Goal: Obtain resource: Download file/media

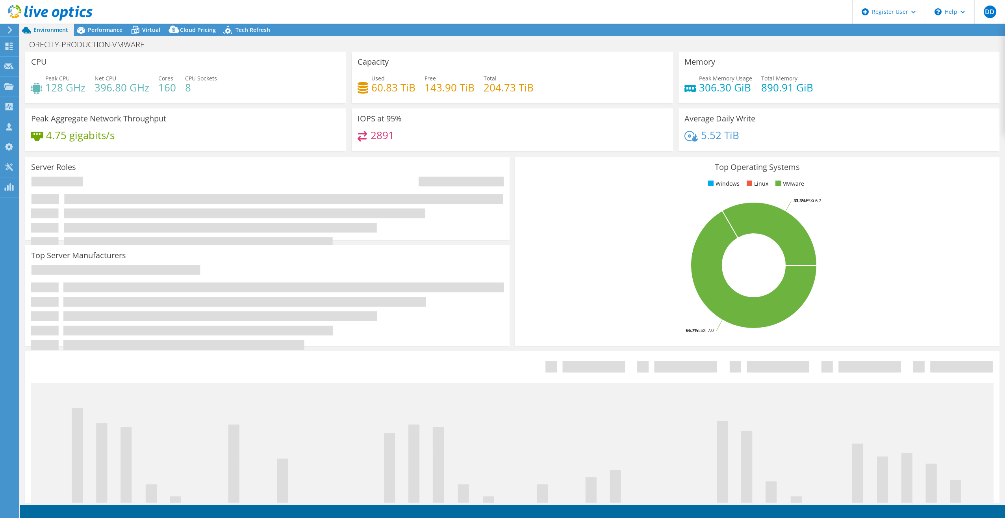
select select "USD"
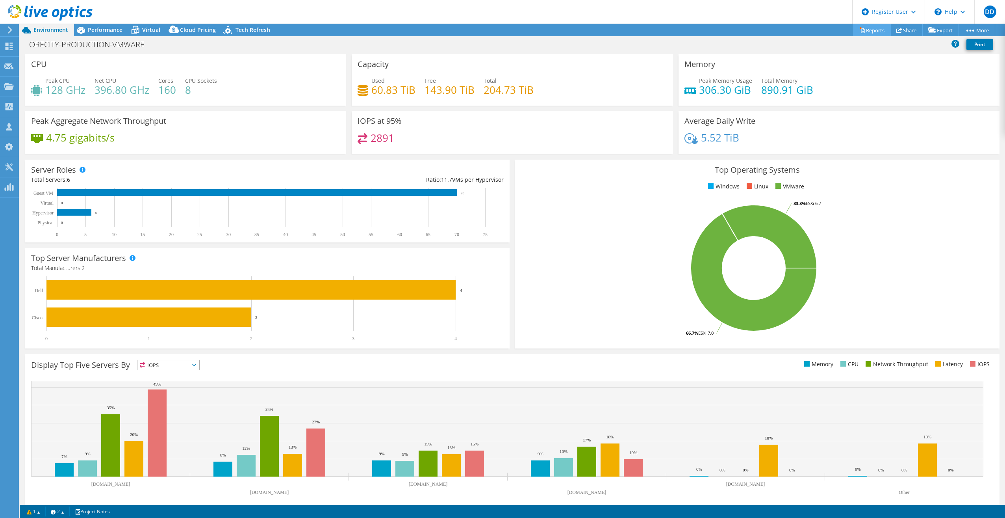
click at [861, 30] on link "Reports" at bounding box center [872, 30] width 38 height 12
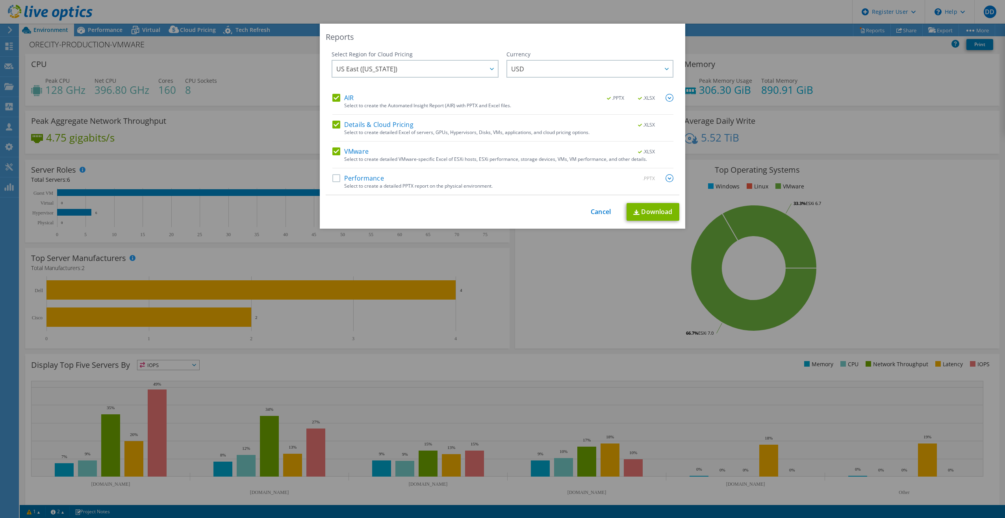
click at [332, 180] on label "Performance" at bounding box center [358, 178] width 52 height 8
click at [0, 0] on input "Performance" at bounding box center [0, 0] width 0 height 0
click at [637, 209] on link "Download" at bounding box center [653, 212] width 53 height 18
click at [930, 73] on div "Reports Select Region for Cloud Pricing Asia Pacific (Hong Kong) Asia Pacific (…" at bounding box center [502, 259] width 1005 height 470
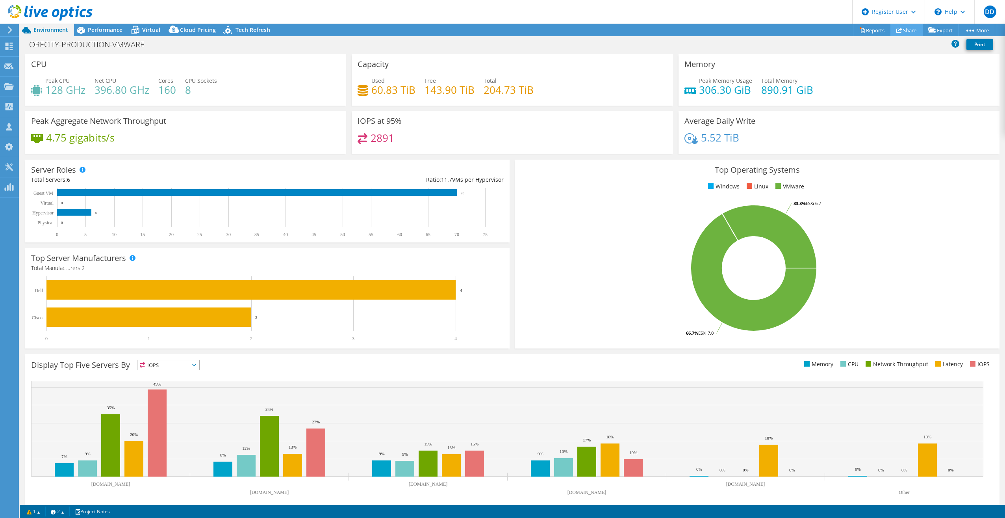
click at [909, 33] on link "Share" at bounding box center [907, 30] width 32 height 12
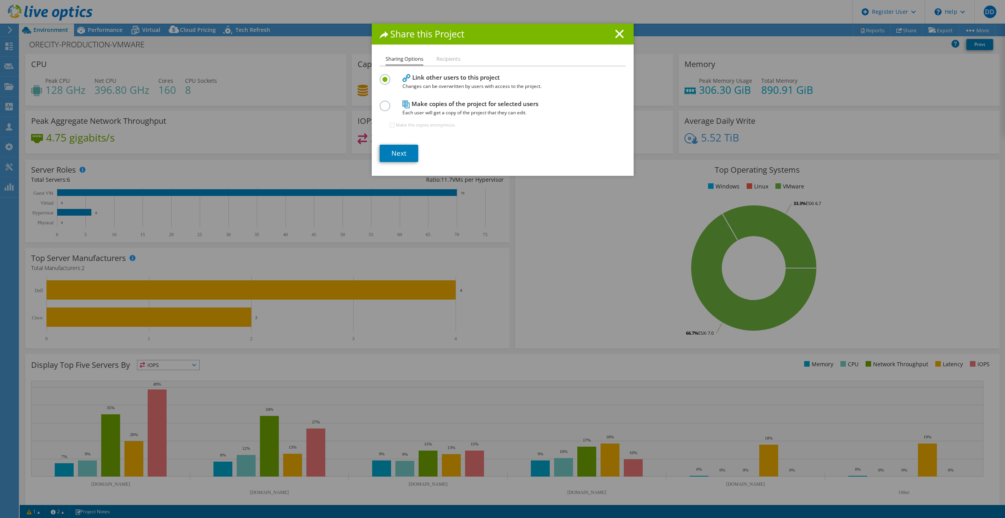
click at [450, 56] on li "Recipients" at bounding box center [448, 59] width 24 height 10
click at [612, 32] on h1 "Share this Project" at bounding box center [503, 34] width 246 height 9
click at [618, 33] on line at bounding box center [620, 34] width 8 height 8
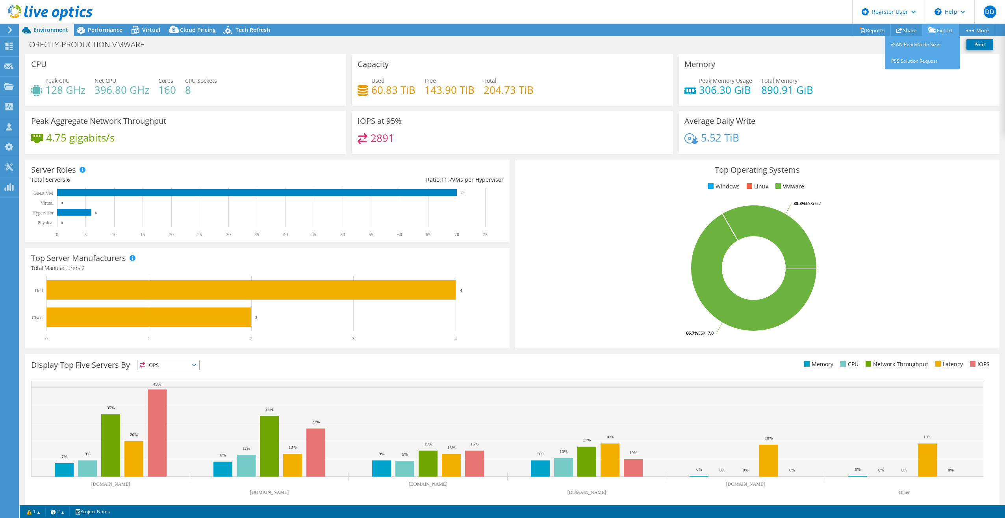
click at [933, 30] on icon at bounding box center [932, 30] width 8 height 6
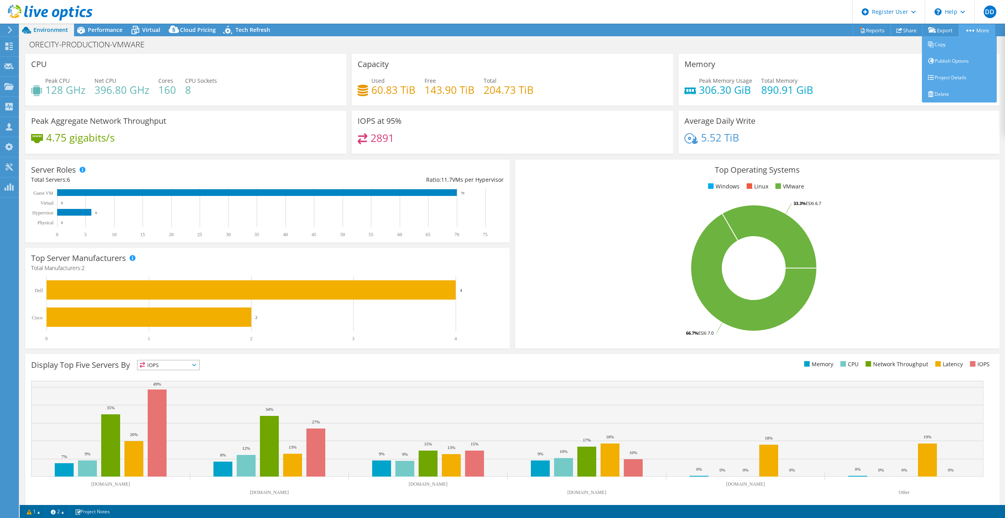
click at [974, 31] on link "More" at bounding box center [977, 30] width 37 height 12
click at [862, 33] on link "Reports" at bounding box center [872, 30] width 38 height 12
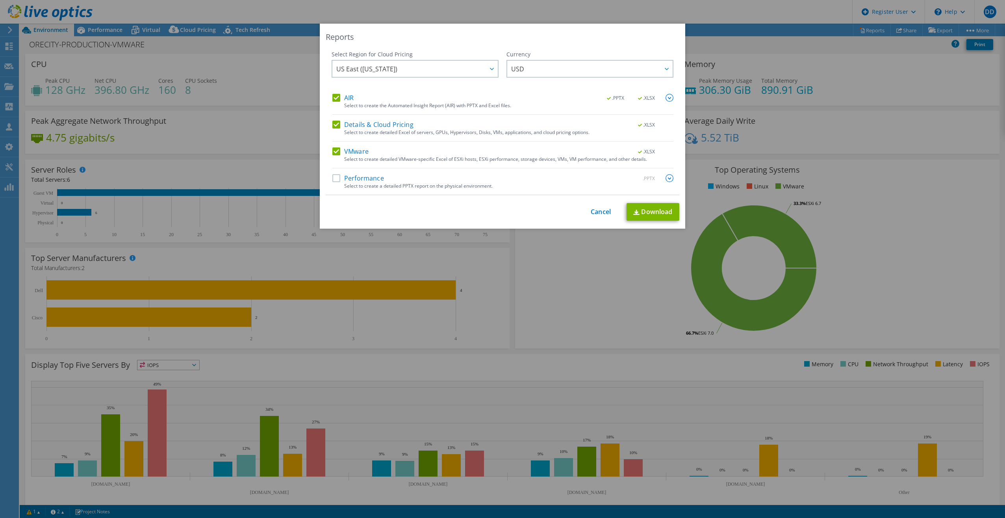
click at [666, 96] on img at bounding box center [670, 98] width 8 height 8
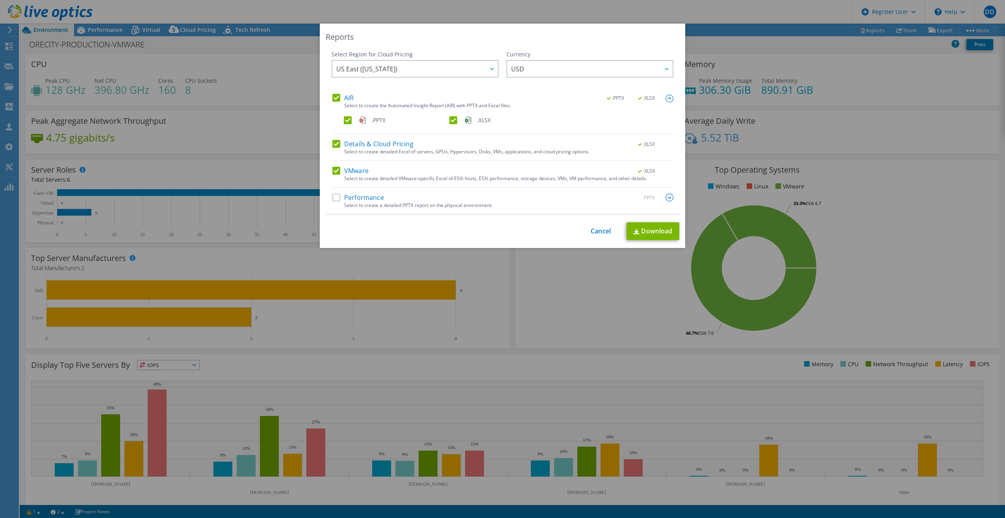
click at [666, 99] on img at bounding box center [670, 99] width 8 height 8
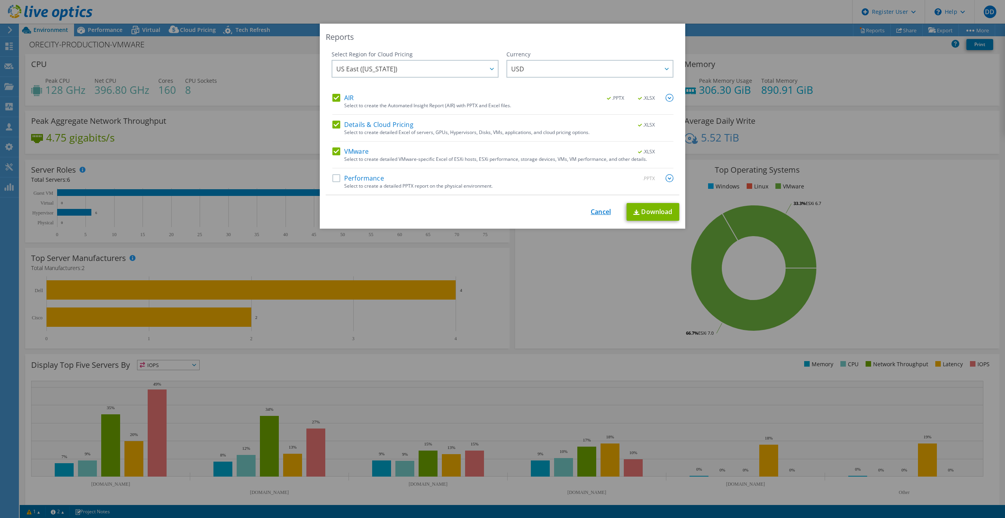
click at [594, 209] on link "Cancel" at bounding box center [601, 211] width 20 height 7
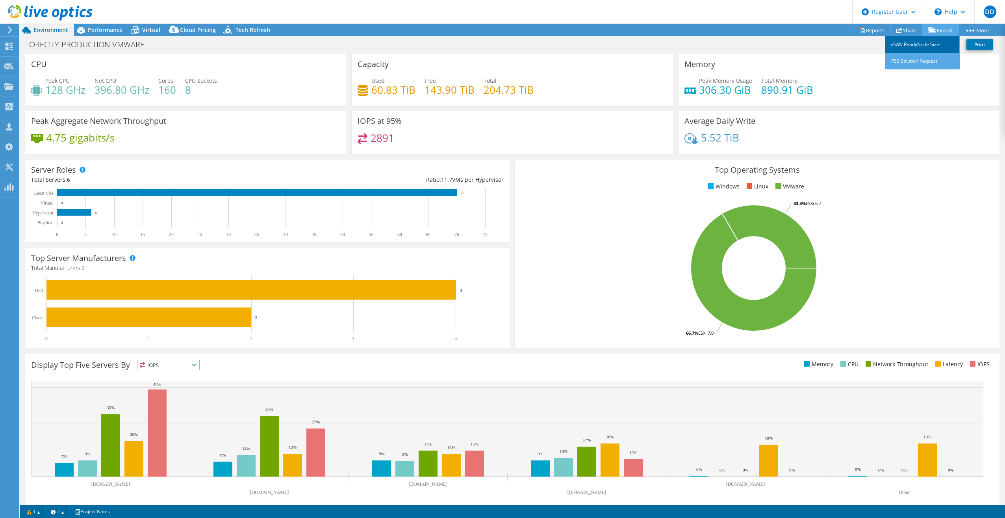
click at [904, 46] on link "vSAN ReadyNode Sizer" at bounding box center [922, 44] width 75 height 17
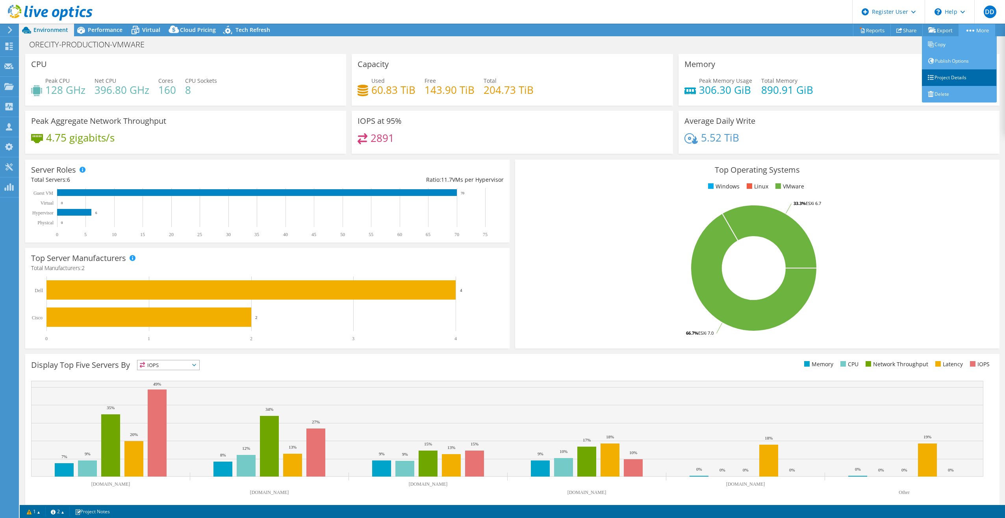
click at [948, 80] on link "Project Details" at bounding box center [959, 77] width 75 height 17
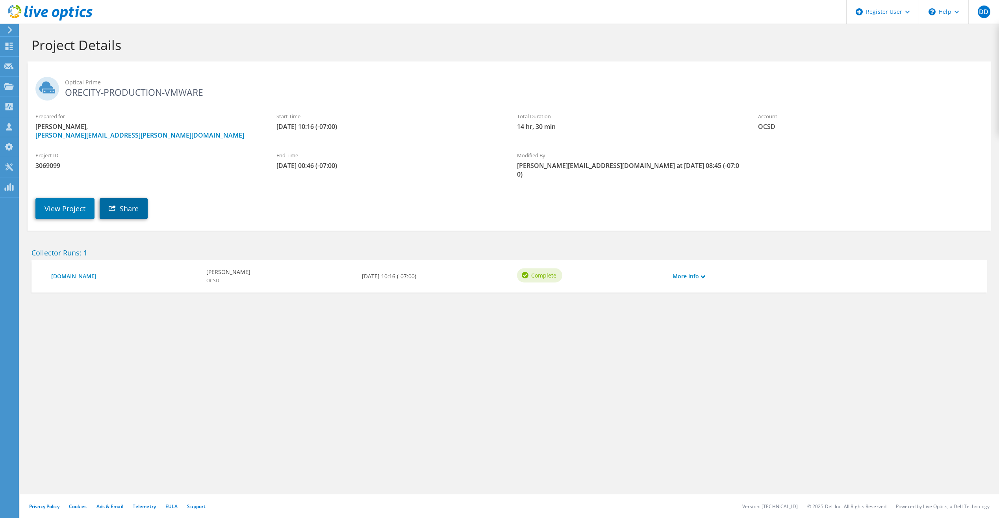
click at [134, 202] on link "Share" at bounding box center [124, 208] width 48 height 20
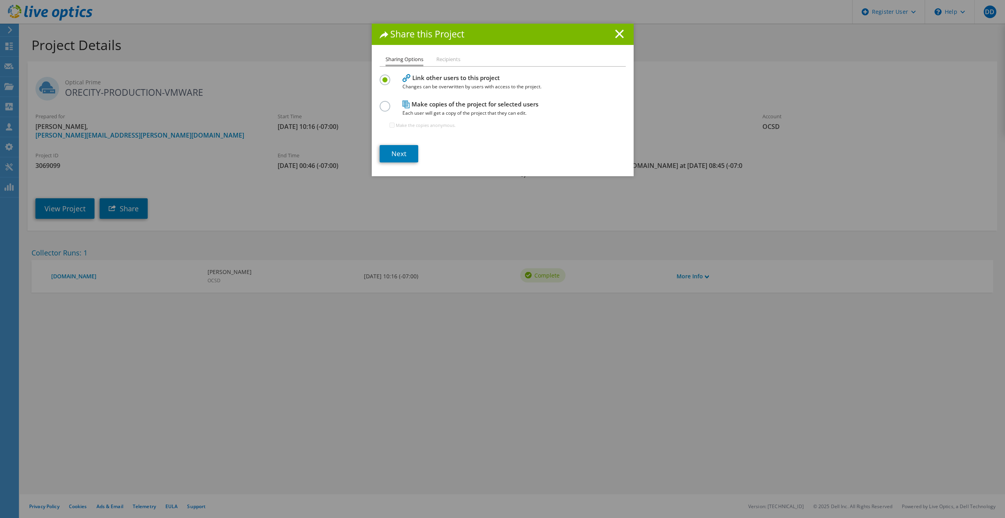
click at [444, 63] on li "Recipients" at bounding box center [448, 59] width 24 height 10
drag, startPoint x: 447, startPoint y: 67, endPoint x: 584, endPoint y: 48, distance: 138.4
click at [447, 67] on div "Sharing Options Recipients Link other users to this project Changes can be over…" at bounding box center [503, 114] width 262 height 121
click at [616, 34] on line at bounding box center [620, 34] width 8 height 8
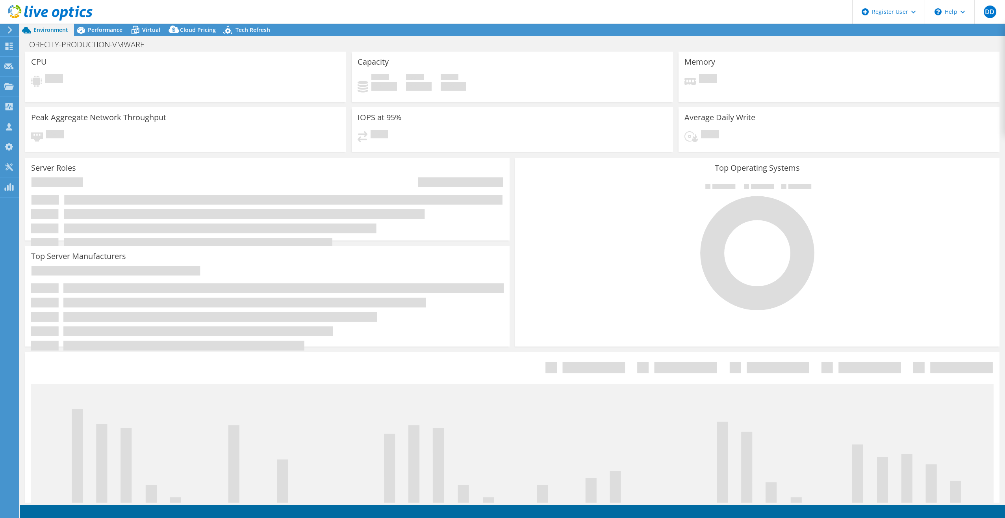
select select "USD"
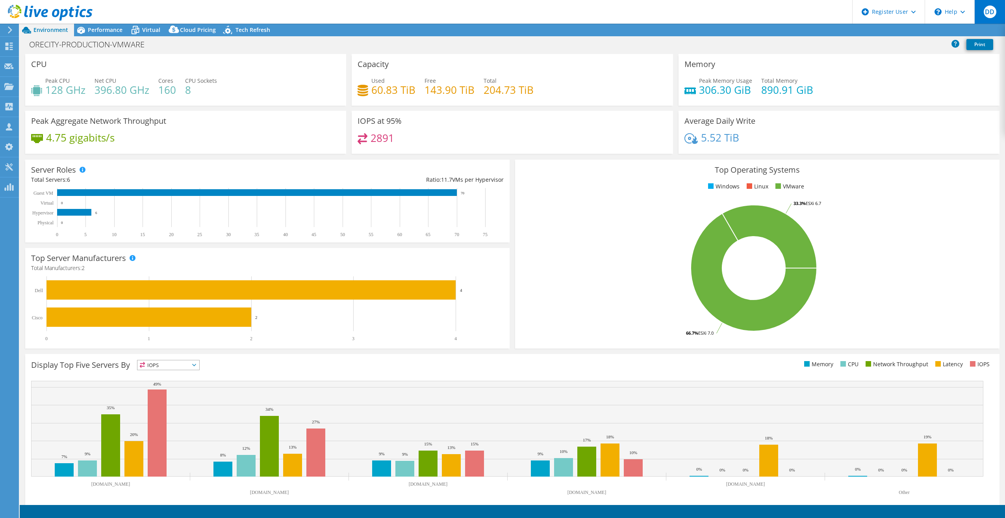
click at [995, 13] on span "DD" at bounding box center [990, 12] width 13 height 13
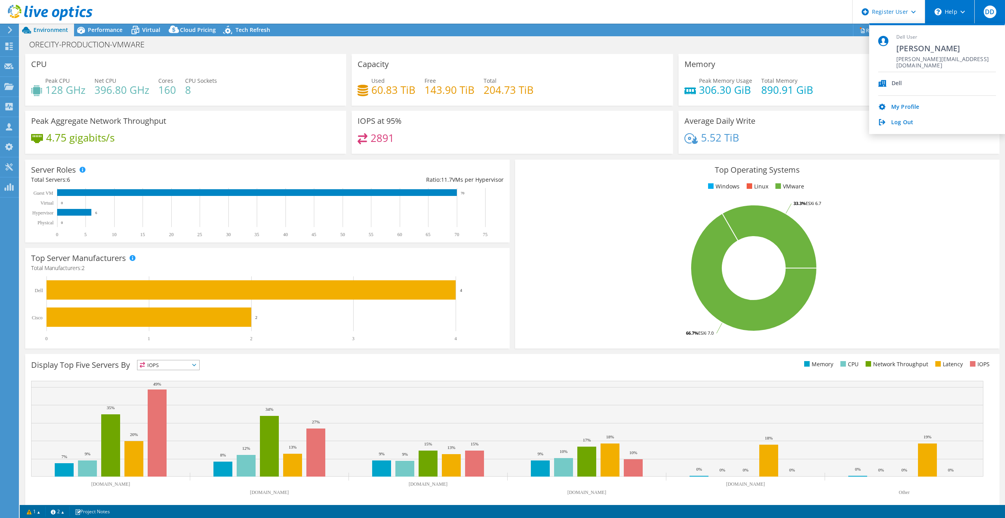
click at [958, 13] on div "\n Help" at bounding box center [950, 12] width 50 height 24
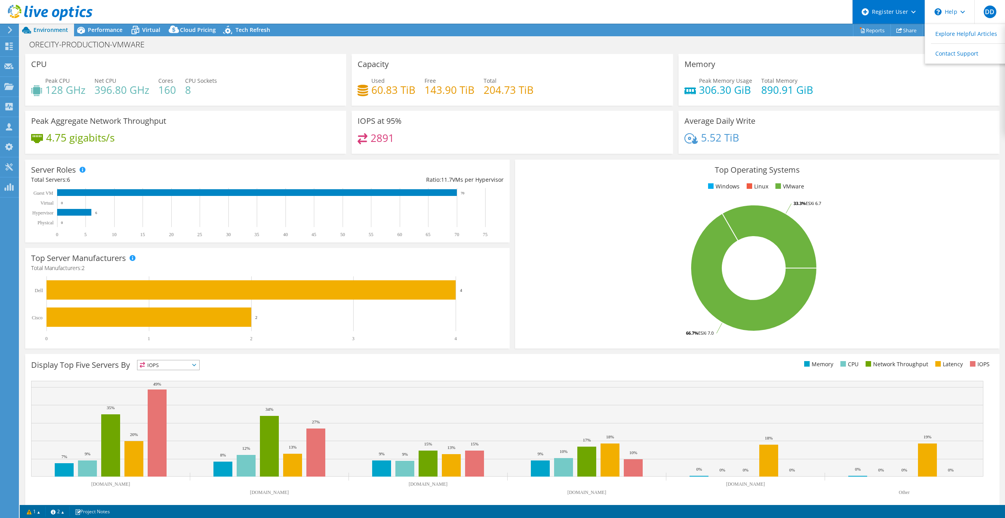
click at [916, 17] on div "Register User" at bounding box center [888, 12] width 72 height 24
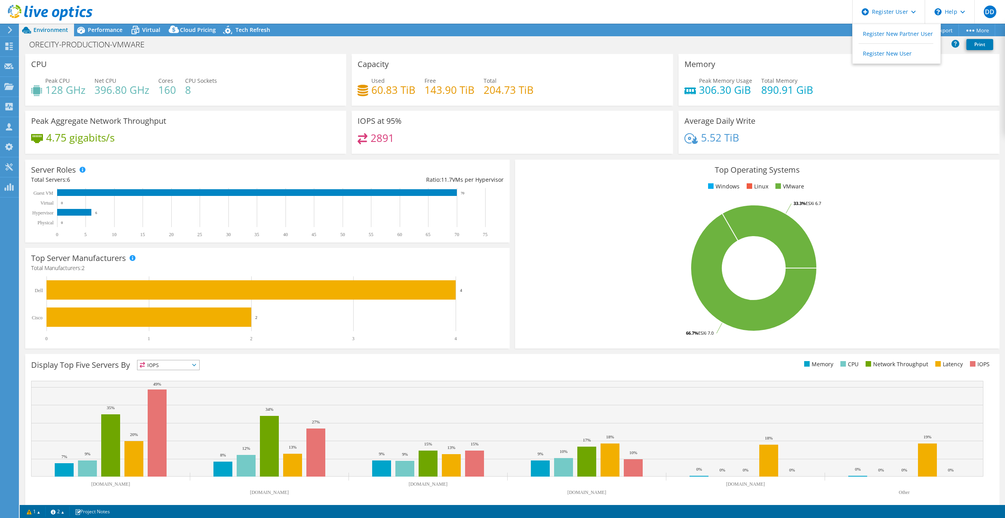
click at [673, 5] on header "DD Dell User Dean Derebeew Dean.Derebeew@dell.com Dell My Profile Log Out \n He…" at bounding box center [502, 12] width 1005 height 24
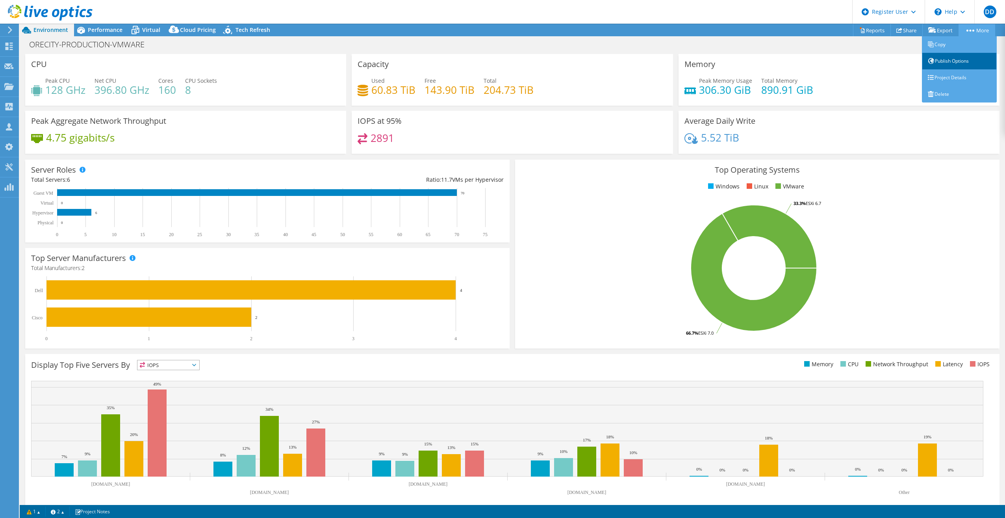
click at [952, 63] on link "Publish Options" at bounding box center [959, 61] width 75 height 17
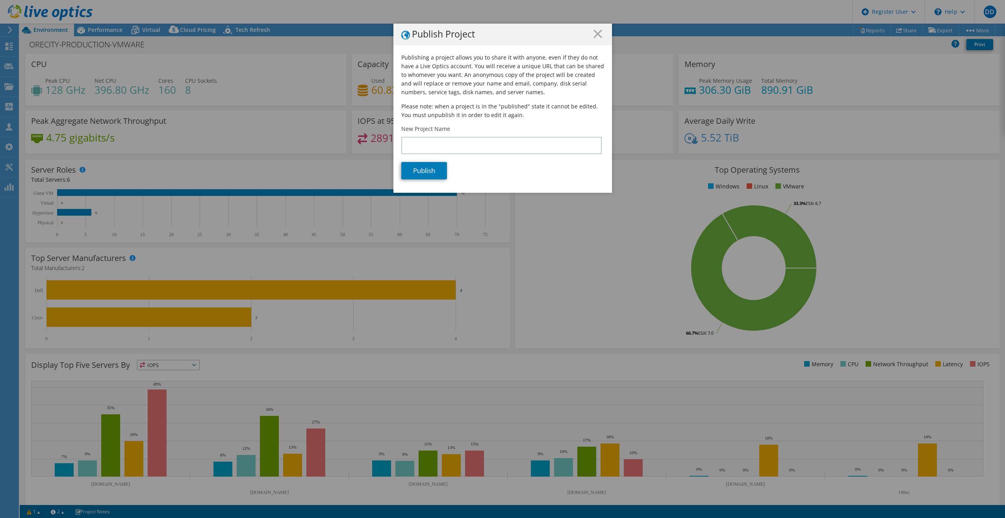
click at [590, 32] on h1 "Publish Project" at bounding box center [502, 35] width 203 height 10
click at [594, 35] on icon at bounding box center [598, 34] width 9 height 9
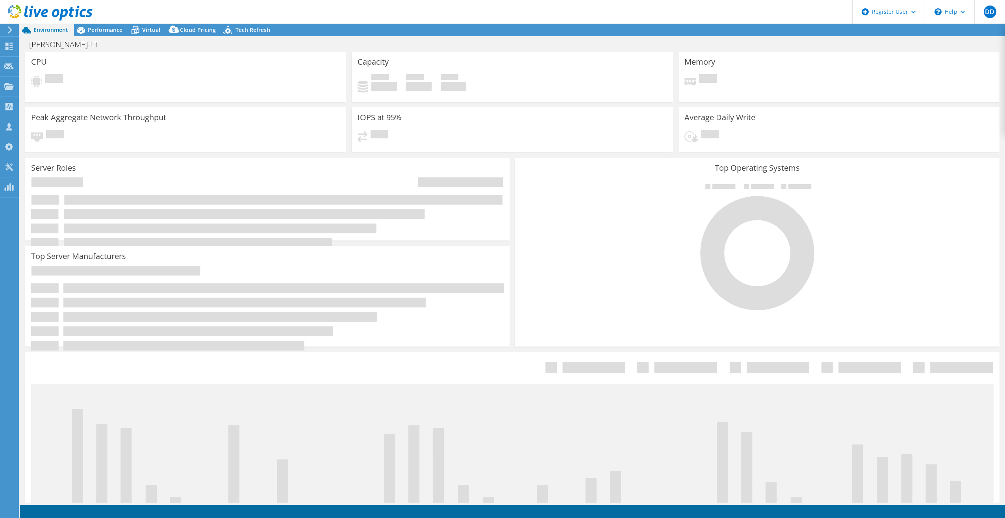
select select "USD"
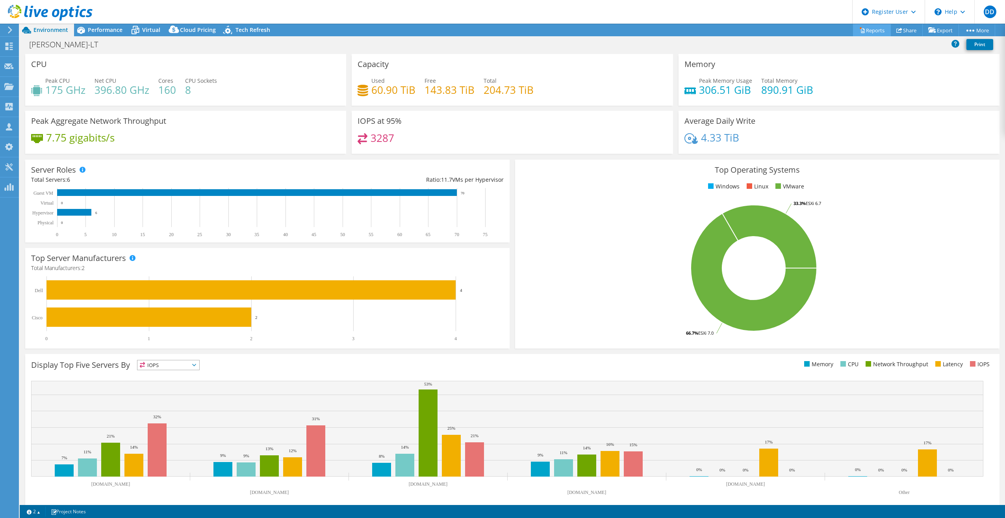
click at [868, 29] on link "Reports" at bounding box center [872, 30] width 38 height 12
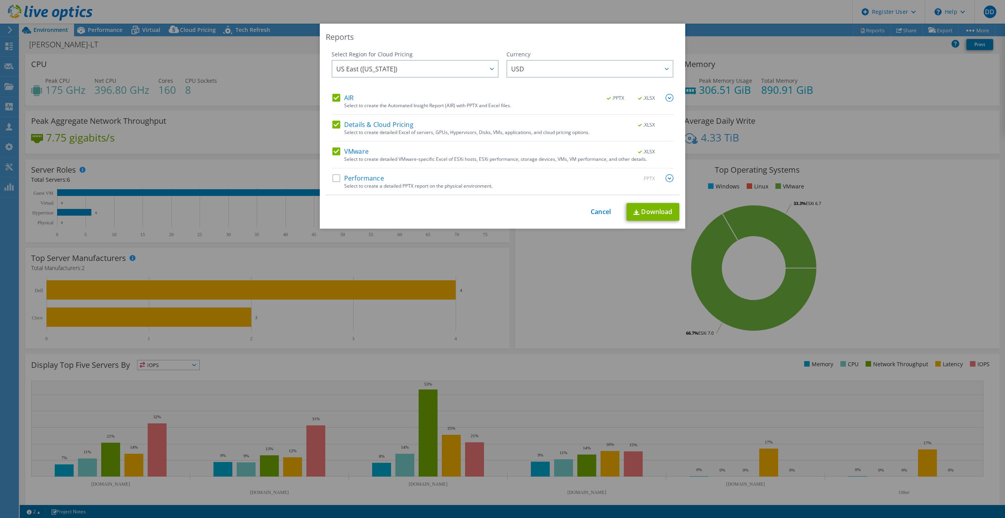
click at [332, 177] on label "Performance" at bounding box center [358, 178] width 52 height 8
click at [0, 0] on input "Performance" at bounding box center [0, 0] width 0 height 0
click at [643, 213] on link "Download" at bounding box center [653, 212] width 53 height 18
click at [601, 217] on div "This process may take a while, please wait... Cancel Download" at bounding box center [503, 212] width 354 height 18
